Goal: Task Accomplishment & Management: Complete application form

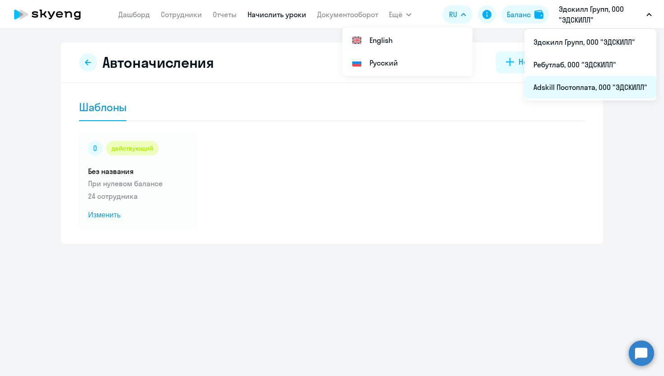
click at [585, 94] on li "Adskill Постоплата, ООО "ЭДСКИЛЛ"" at bounding box center [591, 87] width 132 height 23
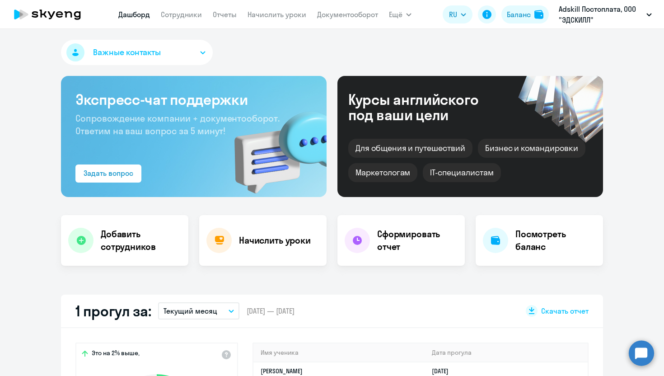
select select "30"
click at [184, 18] on link "Сотрудники" at bounding box center [181, 14] width 41 height 9
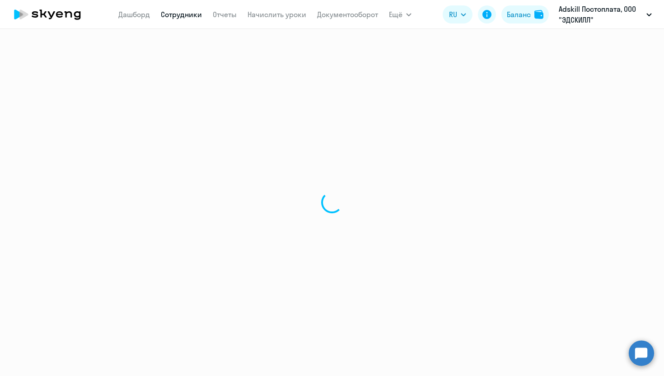
select select "30"
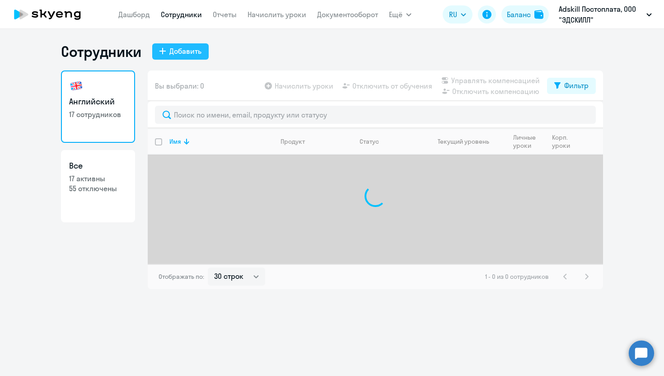
click at [189, 56] on div "Добавить" at bounding box center [185, 51] width 32 height 11
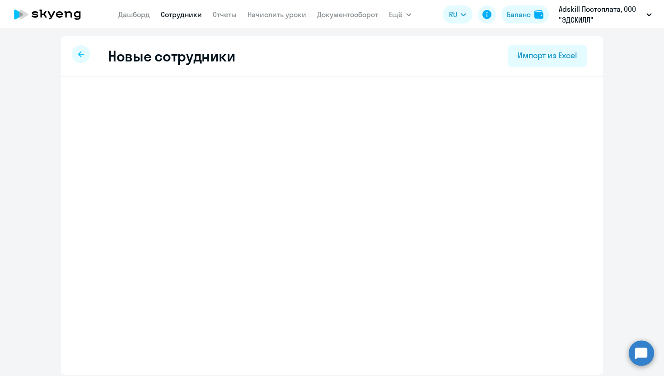
select select "english_adult_not_native_speaker"
select select "3"
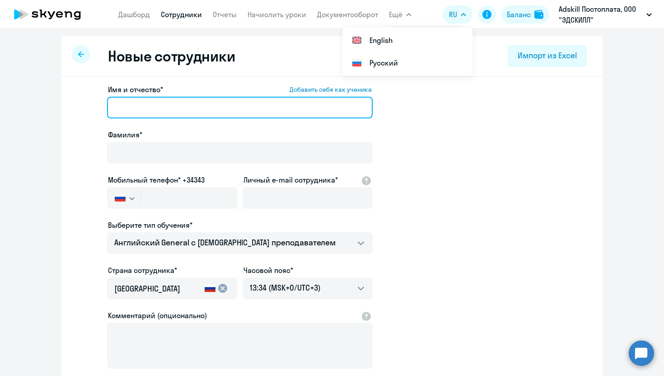
click at [234, 107] on input "Имя и отчество* Добавить себя как ученика" at bounding box center [240, 108] width 266 height 22
paste input "[PERSON_NAME]"
drag, startPoint x: 195, startPoint y: 107, endPoint x: 143, endPoint y: 106, distance: 52.0
click at [142, 106] on input "[PERSON_NAME]" at bounding box center [240, 108] width 266 height 22
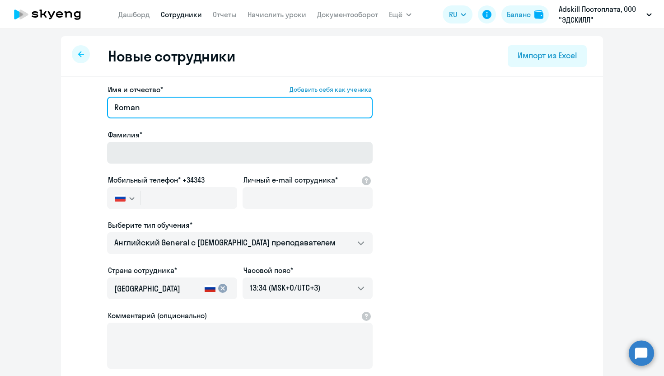
type input "Roman"
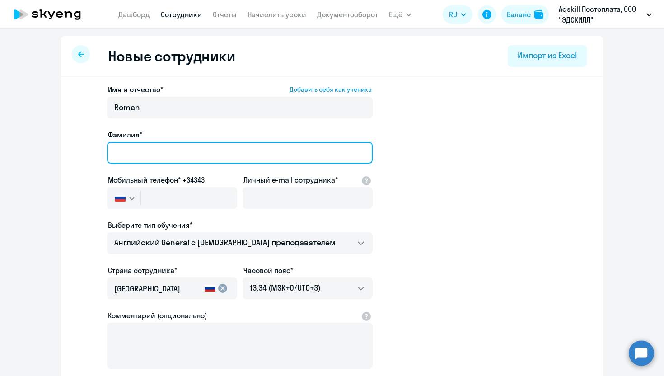
click at [150, 148] on input "Фамилия*" at bounding box center [240, 153] width 266 height 22
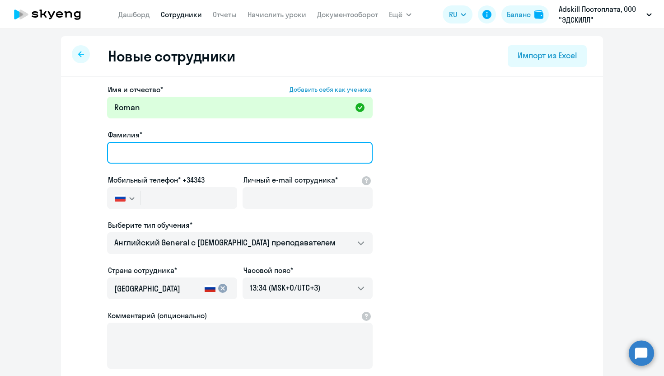
paste input "[PERSON_NAME]"
type input "[PERSON_NAME]"
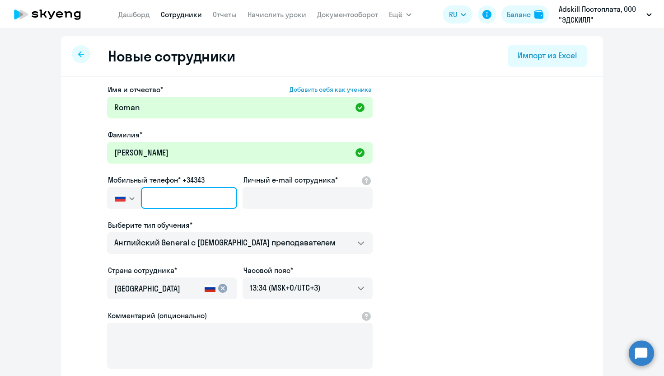
click at [169, 200] on input "text" at bounding box center [189, 198] width 96 height 22
paste input "[PHONE_NUMBER]"
type input "[PHONE_NUMBER]"
click at [463, 187] on app-new-student-form "Имя и отчество* Добавить себя как ученика [PERSON_NAME]* [PERSON_NAME] Мобильны…" at bounding box center [331, 245] width 513 height 322
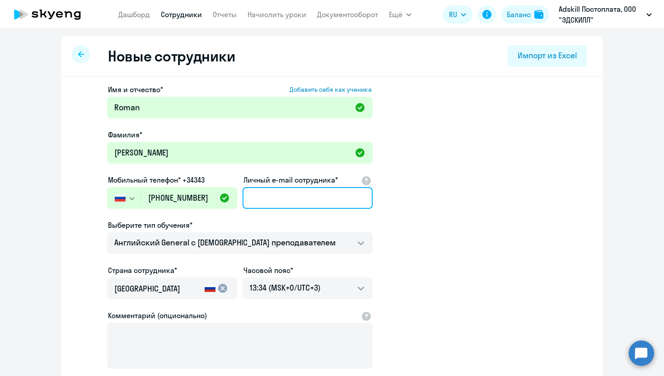
click at [285, 207] on input "Личный e-mail сотрудника*" at bounding box center [308, 198] width 130 height 22
paste input "[EMAIL_ADDRESS][PERSON_NAME][DOMAIN_NAME]"
type input "[EMAIL_ADDRESS][PERSON_NAME][DOMAIN_NAME]"
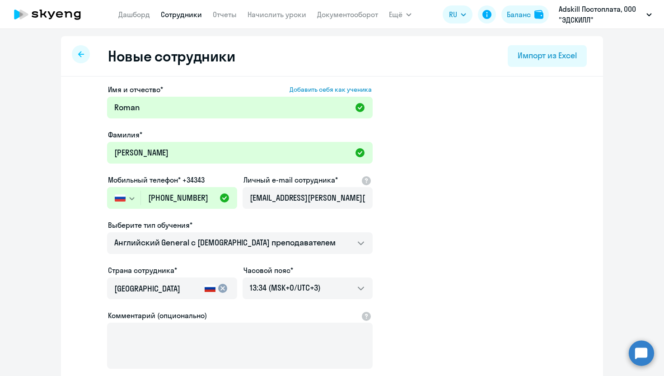
click at [478, 205] on app-new-student-form "Имя и отчество* Добавить себя как ученика [PERSON_NAME]* [PERSON_NAME] Мобильны…" at bounding box center [331, 245] width 513 height 322
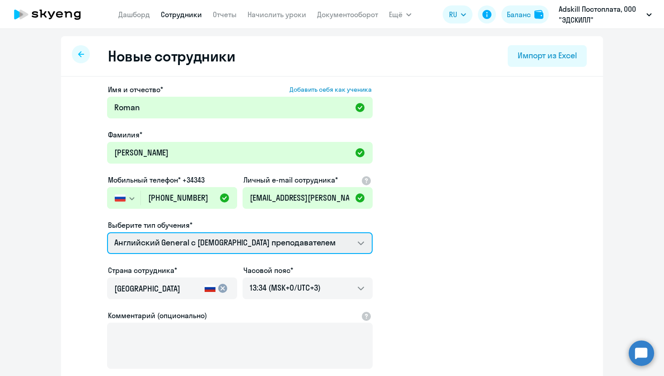
click at [326, 244] on select "Английский General с англоговорящим преподавателем Премиум английский с русског…" at bounding box center [240, 243] width 266 height 22
select select "french_adult_not_native_speaker_premium"
click at [107, 232] on select "Английский General с англоговорящим преподавателем Премиум английский с русског…" at bounding box center [240, 243] width 266 height 22
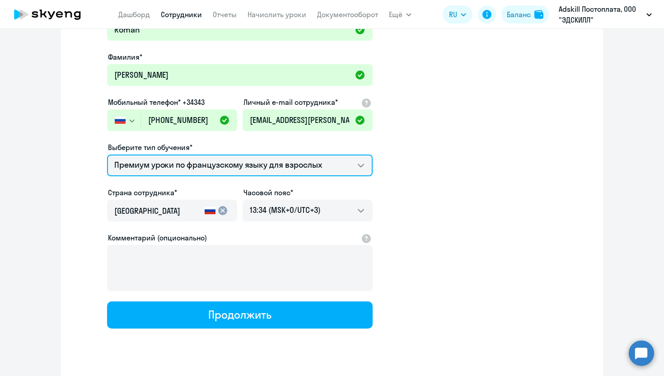
scroll to position [98, 0]
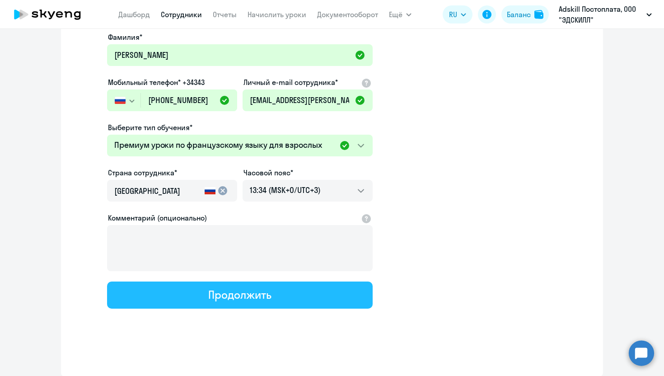
click at [268, 298] on div "Продолжить" at bounding box center [239, 294] width 63 height 14
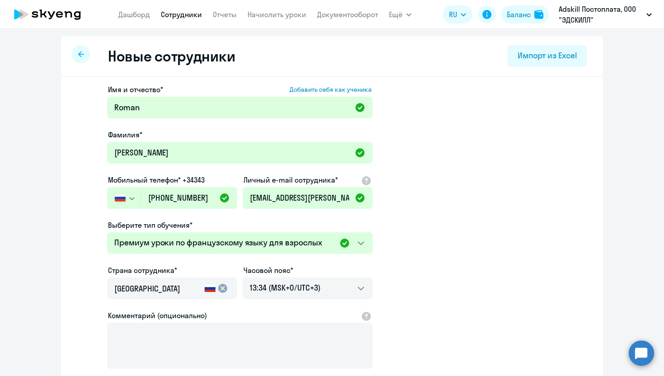
select select "french_adult_not_native_speaker_premium"
select select "3"
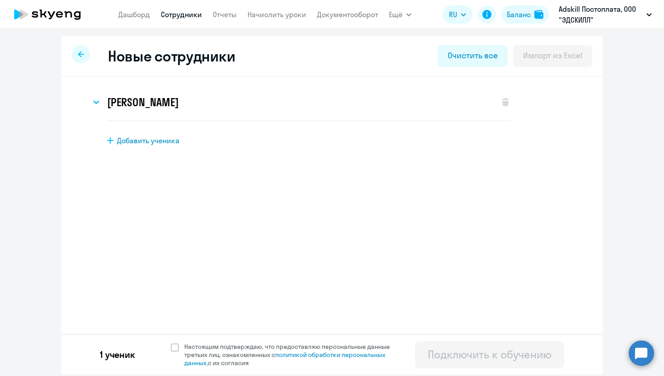
scroll to position [0, 0]
click at [176, 346] on span at bounding box center [175, 347] width 8 height 8
click at [171, 342] on input "Настоящим подтверждаю, что предоставляю персональные данные третьих лиц, ознако…" at bounding box center [170, 342] width 0 height 0
checkbox input "true"
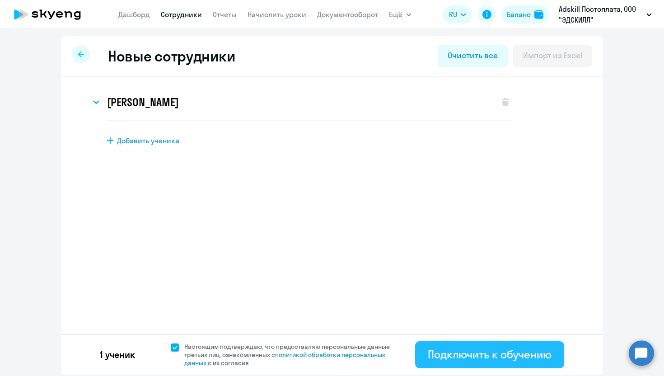
click at [483, 358] on div "Подключить к обучению" at bounding box center [490, 354] width 124 height 14
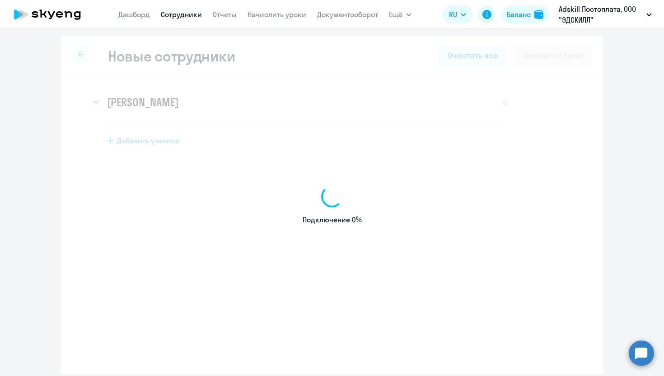
select select "english_adult_not_native_speaker"
select select "3"
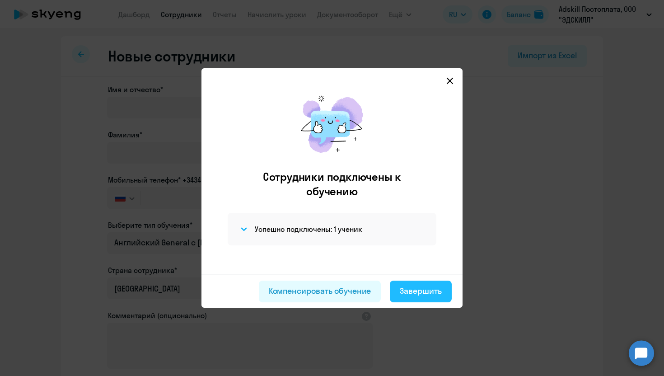
click at [417, 294] on div "Завершить" at bounding box center [421, 291] width 42 height 12
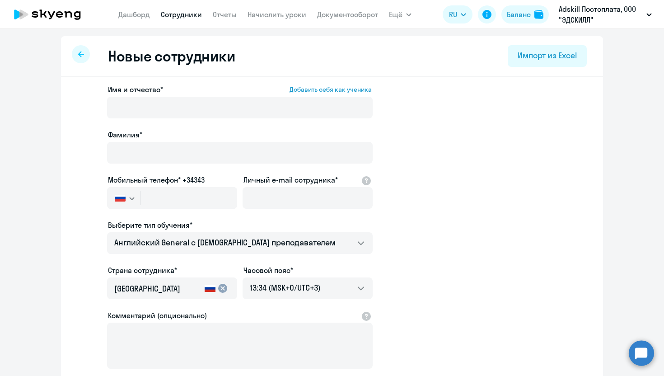
select select "30"
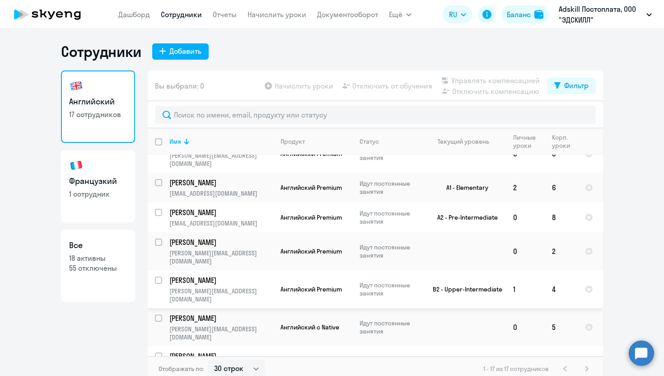
scroll to position [301, 0]
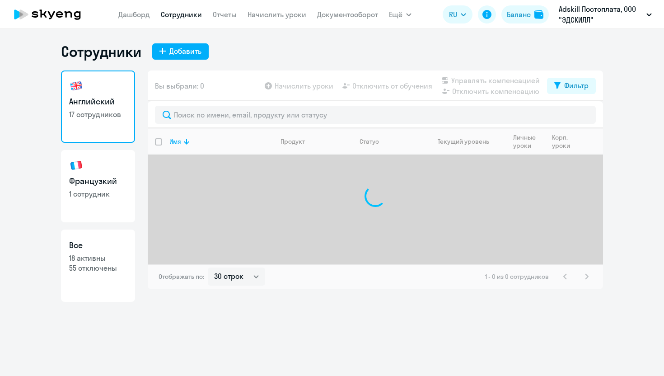
select select "30"
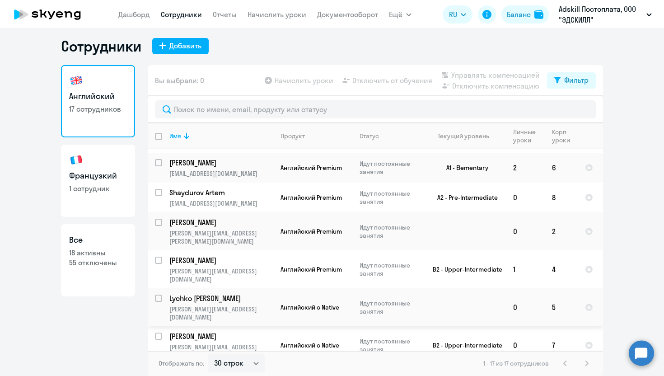
scroll to position [297, 0]
click at [107, 194] on link "Французкий 1 сотрудник" at bounding box center [98, 181] width 74 height 72
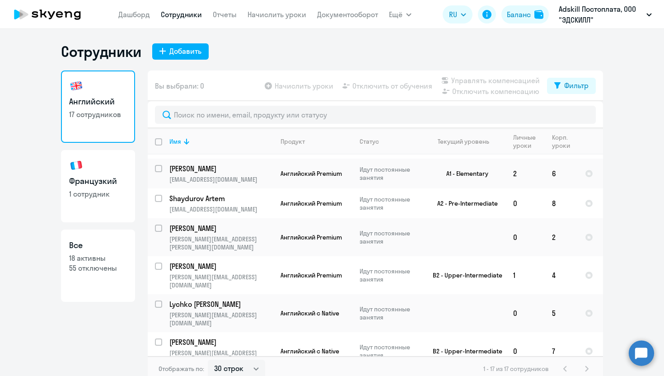
select select "30"
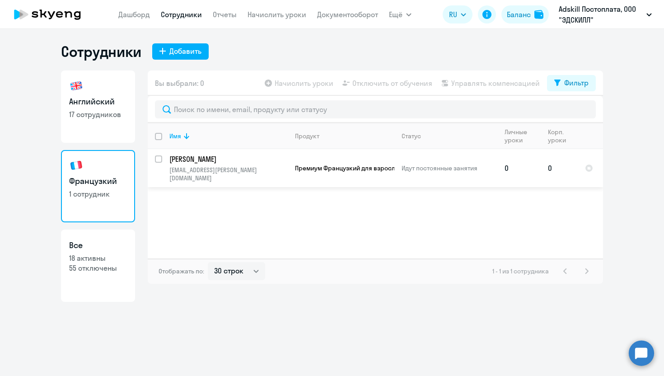
click at [161, 160] on input "select row 42964955" at bounding box center [164, 164] width 18 height 18
checkbox input "true"
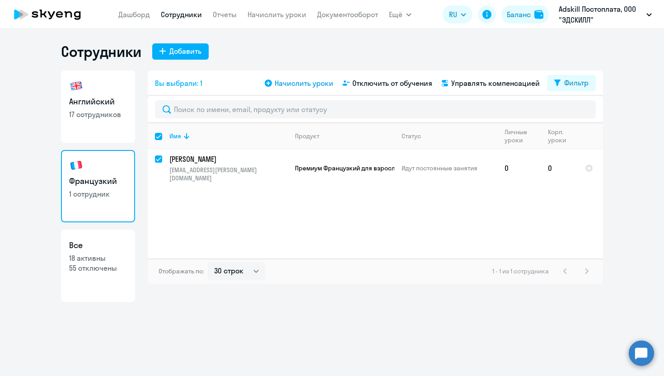
click at [307, 86] on span "Начислить уроки" at bounding box center [304, 83] width 59 height 11
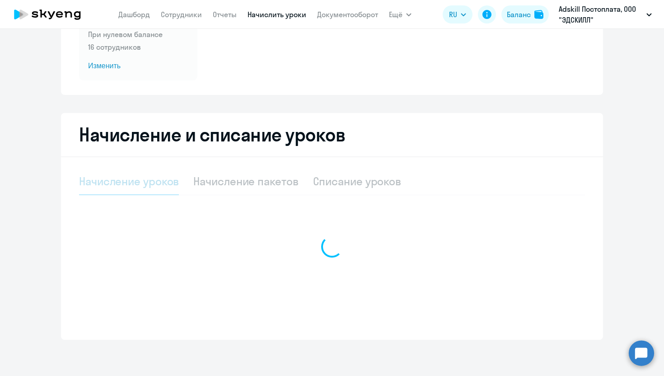
scroll to position [115, 0]
select select "10"
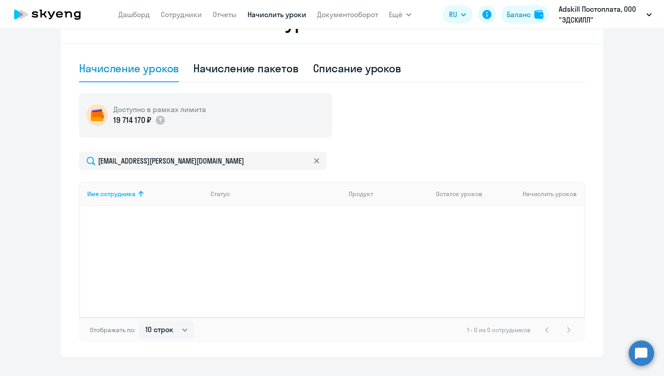
scroll to position [229, 0]
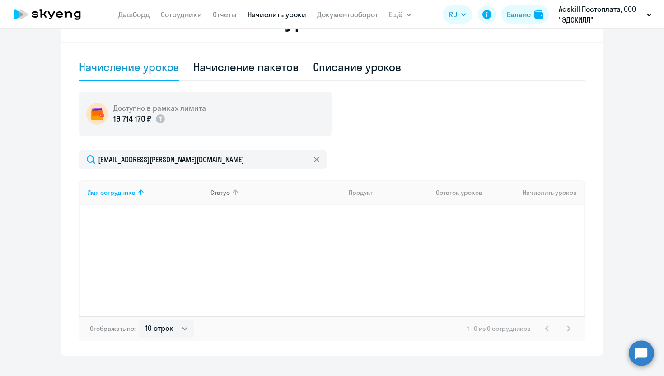
click at [287, 192] on div "Статус" at bounding box center [276, 192] width 131 height 8
click at [275, 67] on div "Начисление пакетов" at bounding box center [245, 67] width 105 height 14
select select "10"
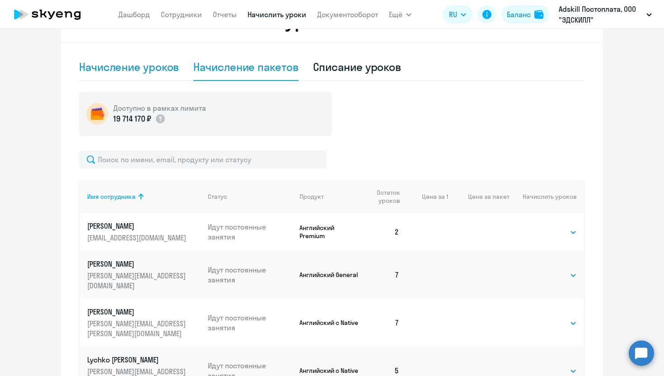
click at [140, 72] on div "Начисление уроков" at bounding box center [129, 67] width 100 height 14
select select "10"
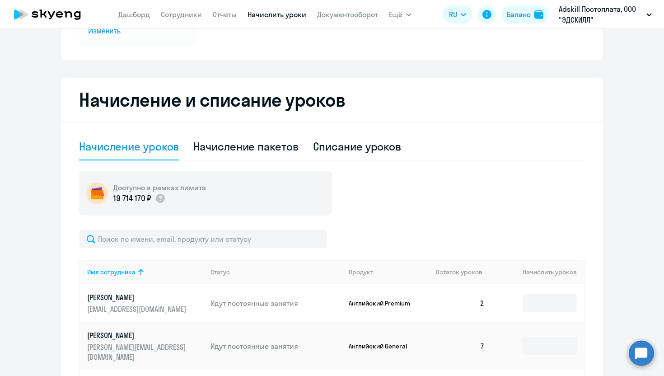
scroll to position [149, 0]
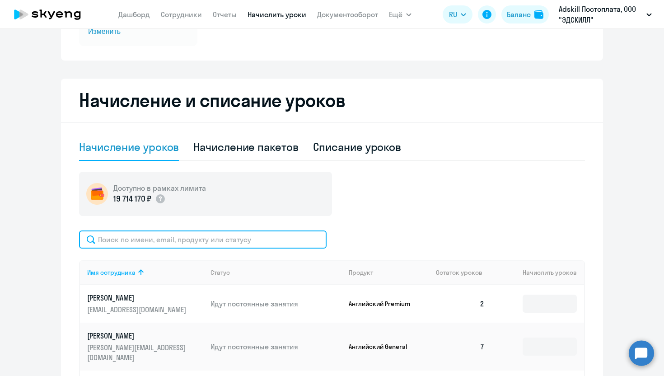
click at [148, 239] on input "text" at bounding box center [203, 239] width 248 height 18
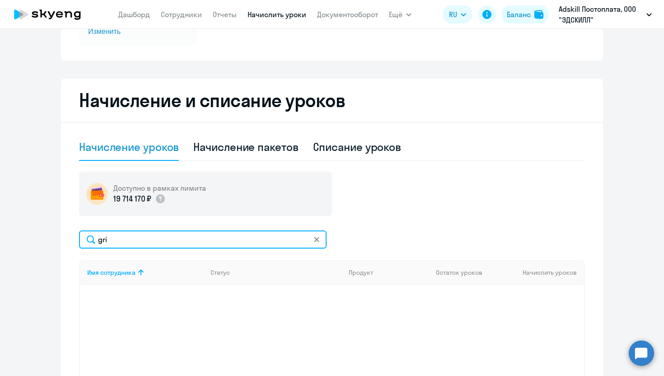
type input "gri"
